Goal: Check status: Check status

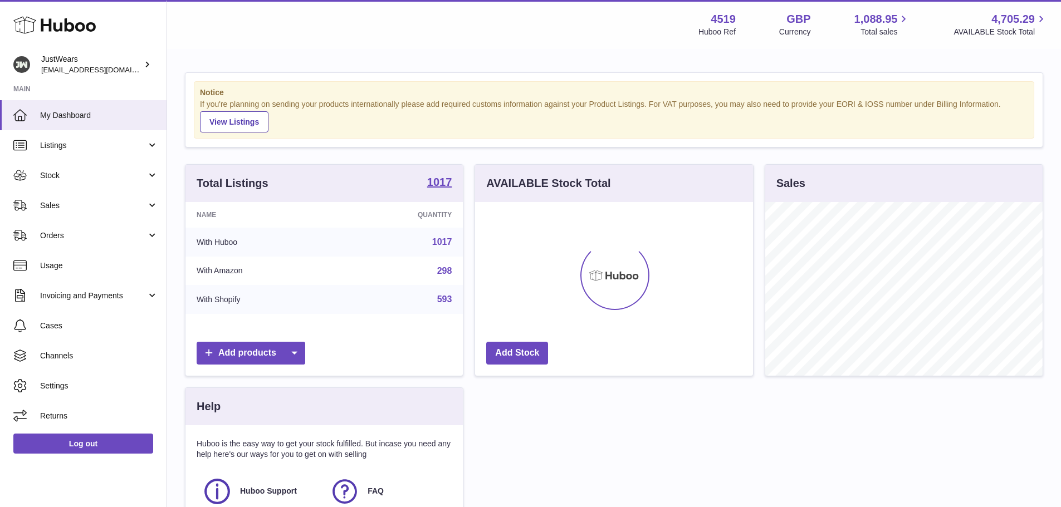
scroll to position [174, 278]
click at [112, 210] on span "Sales" at bounding box center [93, 205] width 106 height 11
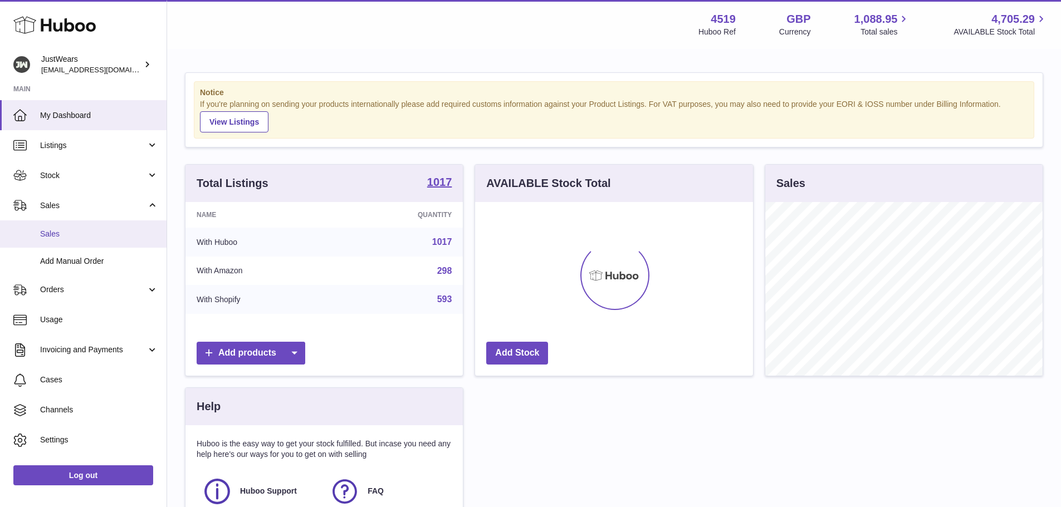
click at [116, 233] on span "Sales" at bounding box center [99, 234] width 118 height 11
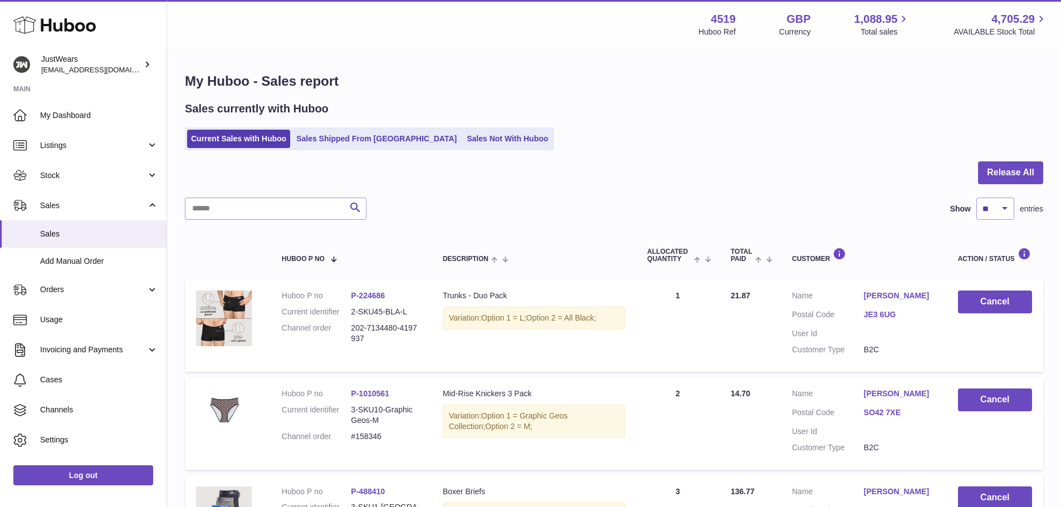
click at [339, 124] on div "Sales currently with Huboo Current Sales with Huboo Sales Shipped From Huboo Sa…" at bounding box center [614, 125] width 858 height 49
click at [335, 133] on link "Sales Shipped From Huboo" at bounding box center [376, 139] width 168 height 18
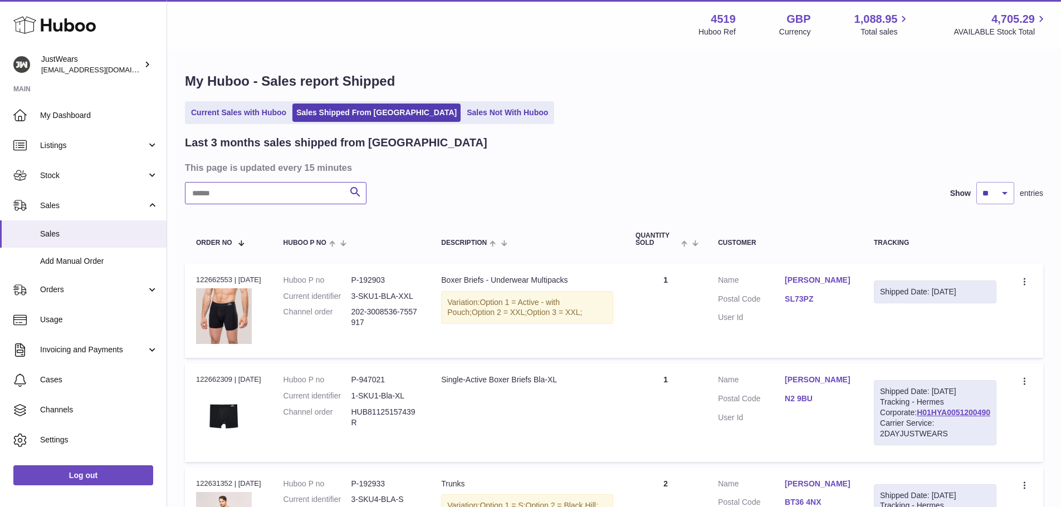
click at [248, 188] on input "text" at bounding box center [276, 193] width 182 height 22
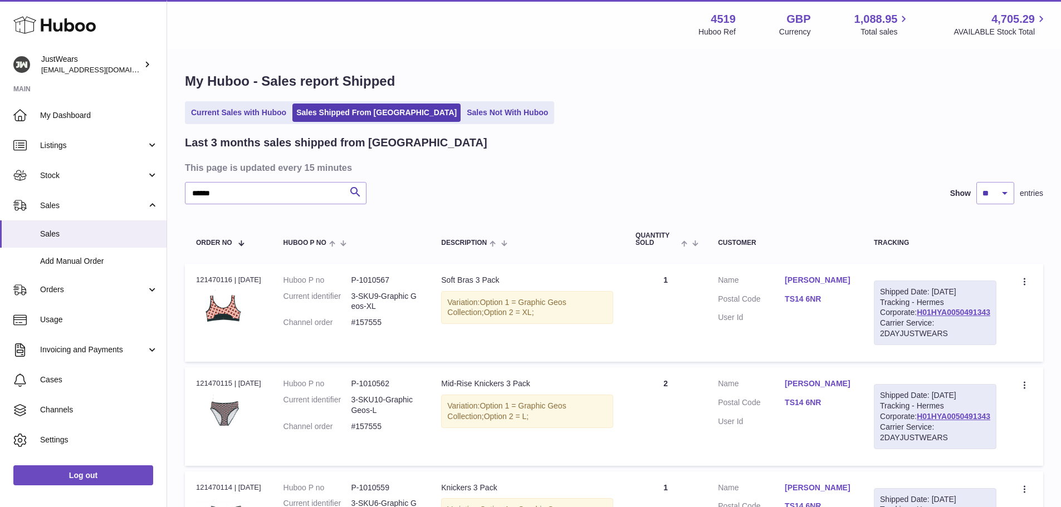
click at [199, 279] on div "Order no 121470116 | 22nd Jul" at bounding box center [228, 280] width 65 height 10
copy div "121470116"
drag, startPoint x: 316, startPoint y: 184, endPoint x: 0, endPoint y: 185, distance: 316.2
click at [0, 187] on div "Huboo JustWears internalAdmin-4519@internal.huboo.com Main My Dashboard Listing…" at bounding box center [530, 487] width 1061 height 974
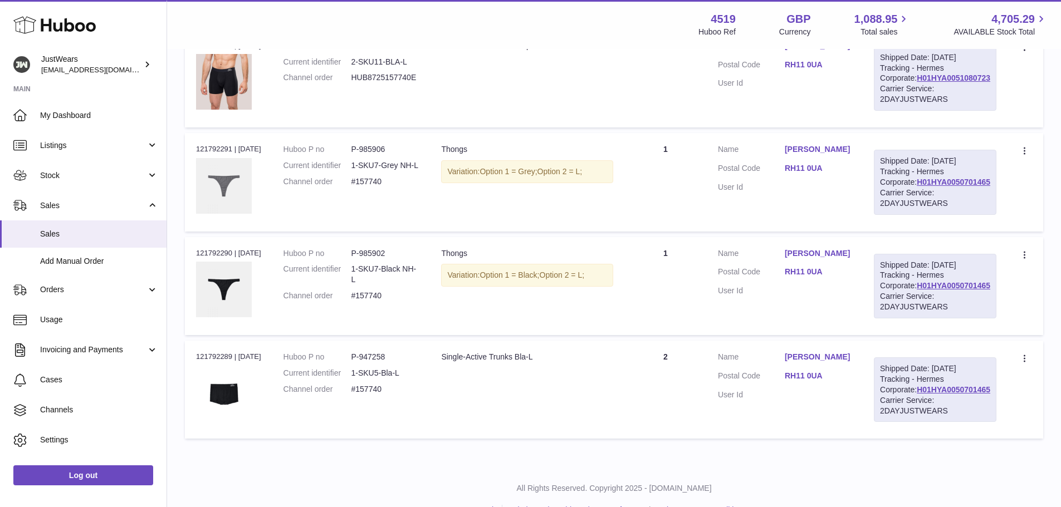
scroll to position [334, 0]
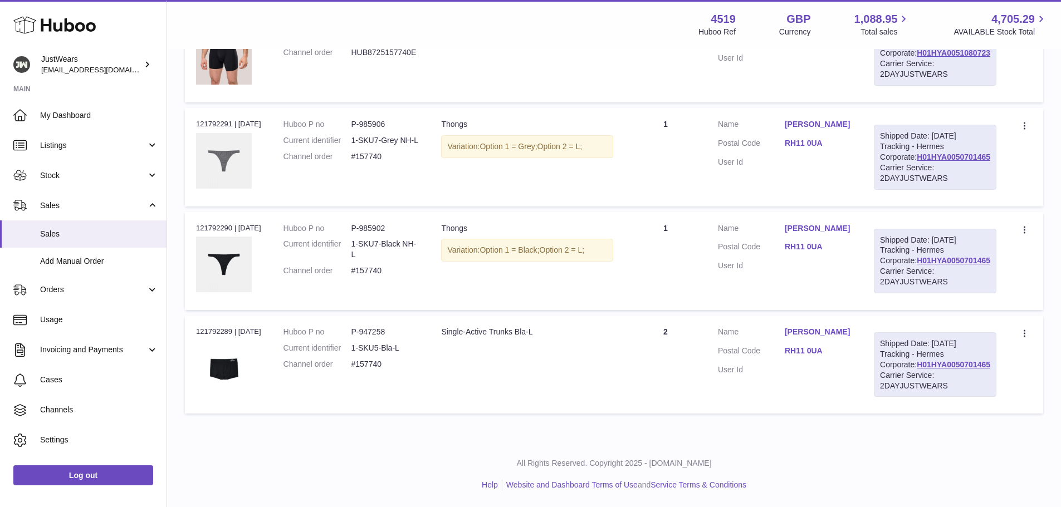
type input "******"
click at [214, 327] on div "Order no 121792289 | 27th Jul" at bounding box center [228, 332] width 65 height 10
copy div "121792289"
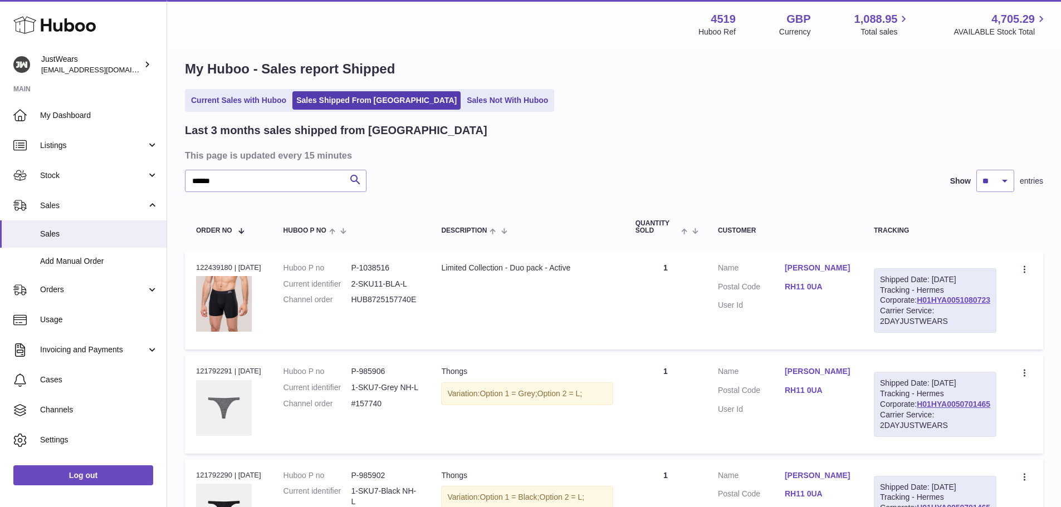
scroll to position [0, 0]
